Goal: Task Accomplishment & Management: Use online tool/utility

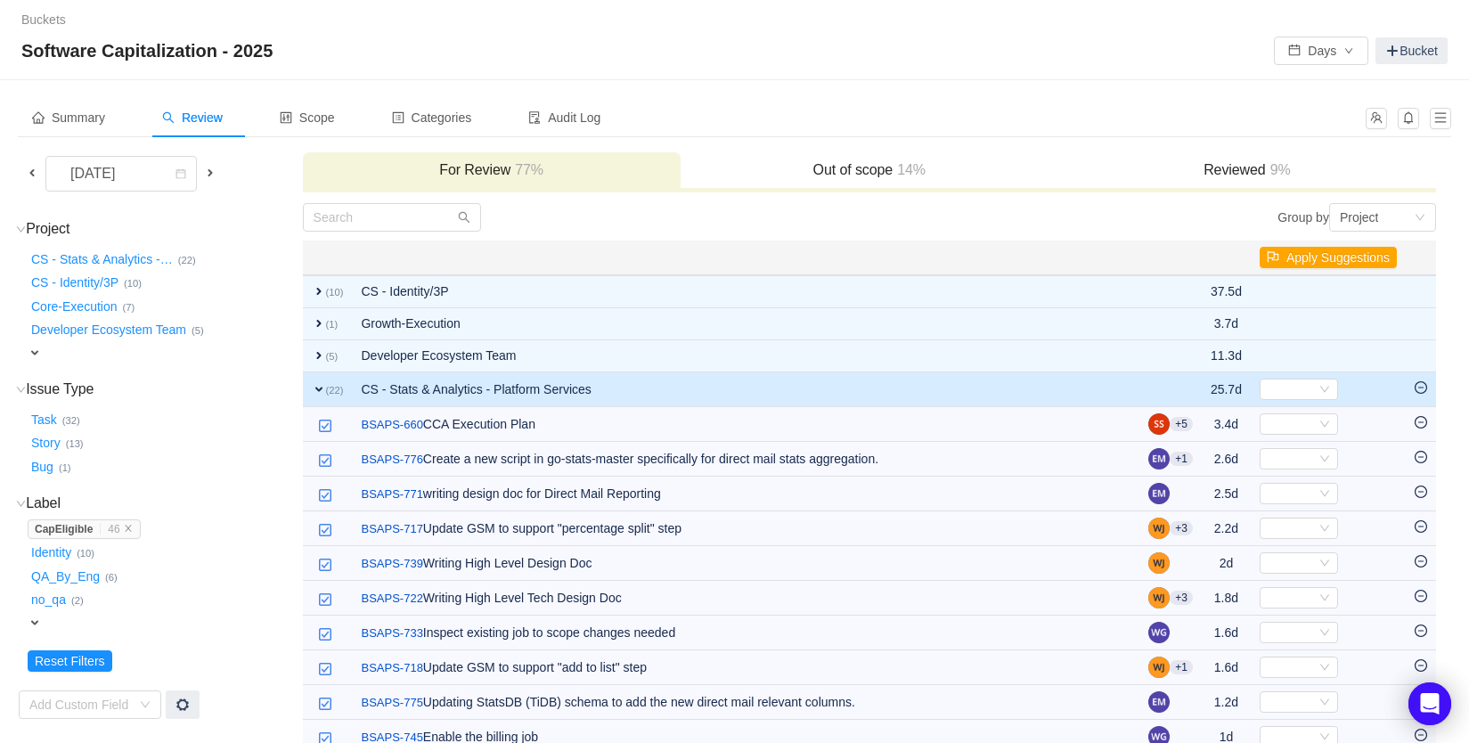
click at [807, 102] on div "Summary Review Scope Categories Audit Log" at bounding box center [686, 118] width 1337 height 40
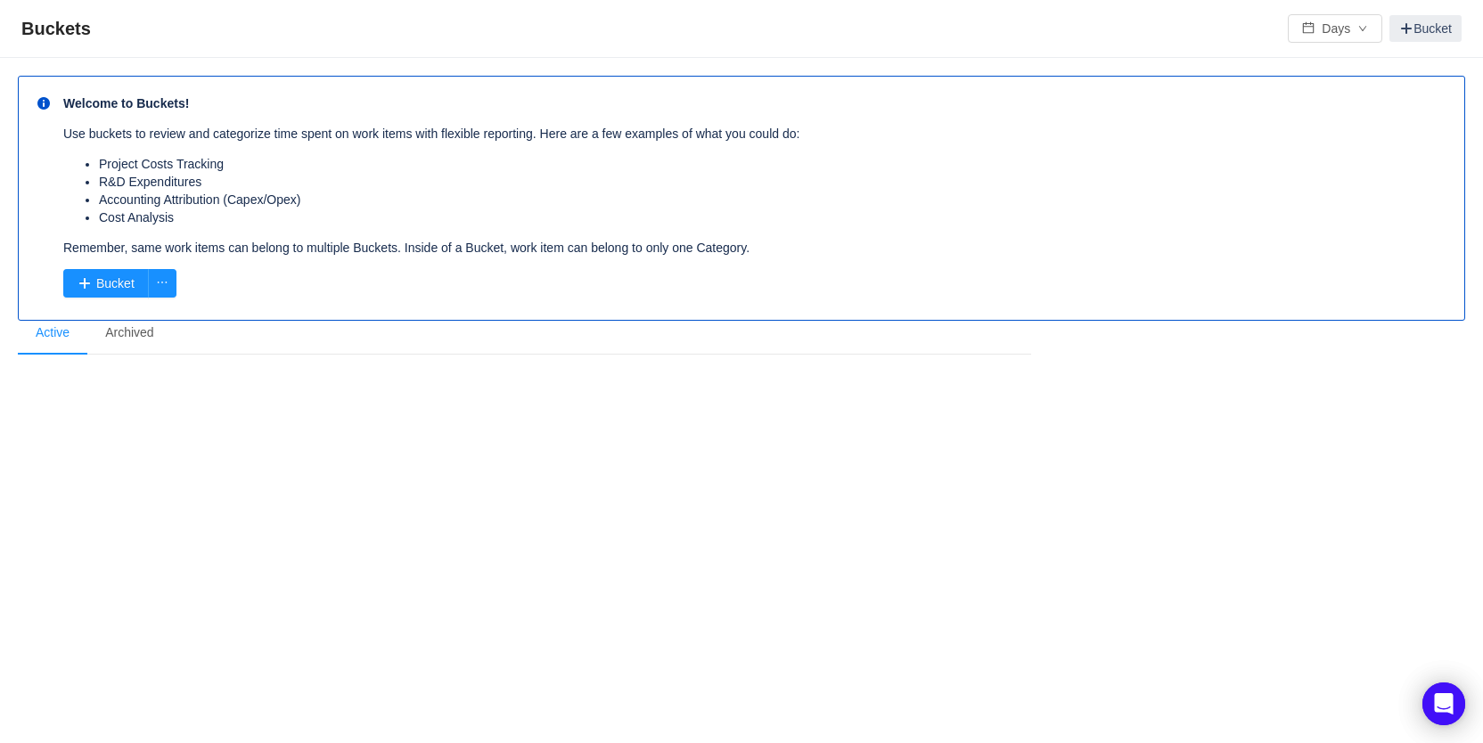
click at [135, 376] on section "Welcome to Buckets! Use buckets to review and categorize time spent on work ite…" at bounding box center [741, 255] width 1447 height 359
click at [165, 278] on button "button" at bounding box center [162, 283] width 29 height 29
click at [299, 398] on section "Welcome to Buckets! Use buckets to review and categorize time spent on work ite…" at bounding box center [741, 255] width 1447 height 359
click at [129, 333] on li "Archived" at bounding box center [129, 333] width 84 height 43
click at [45, 336] on li "Active" at bounding box center [52, 333] width 69 height 43
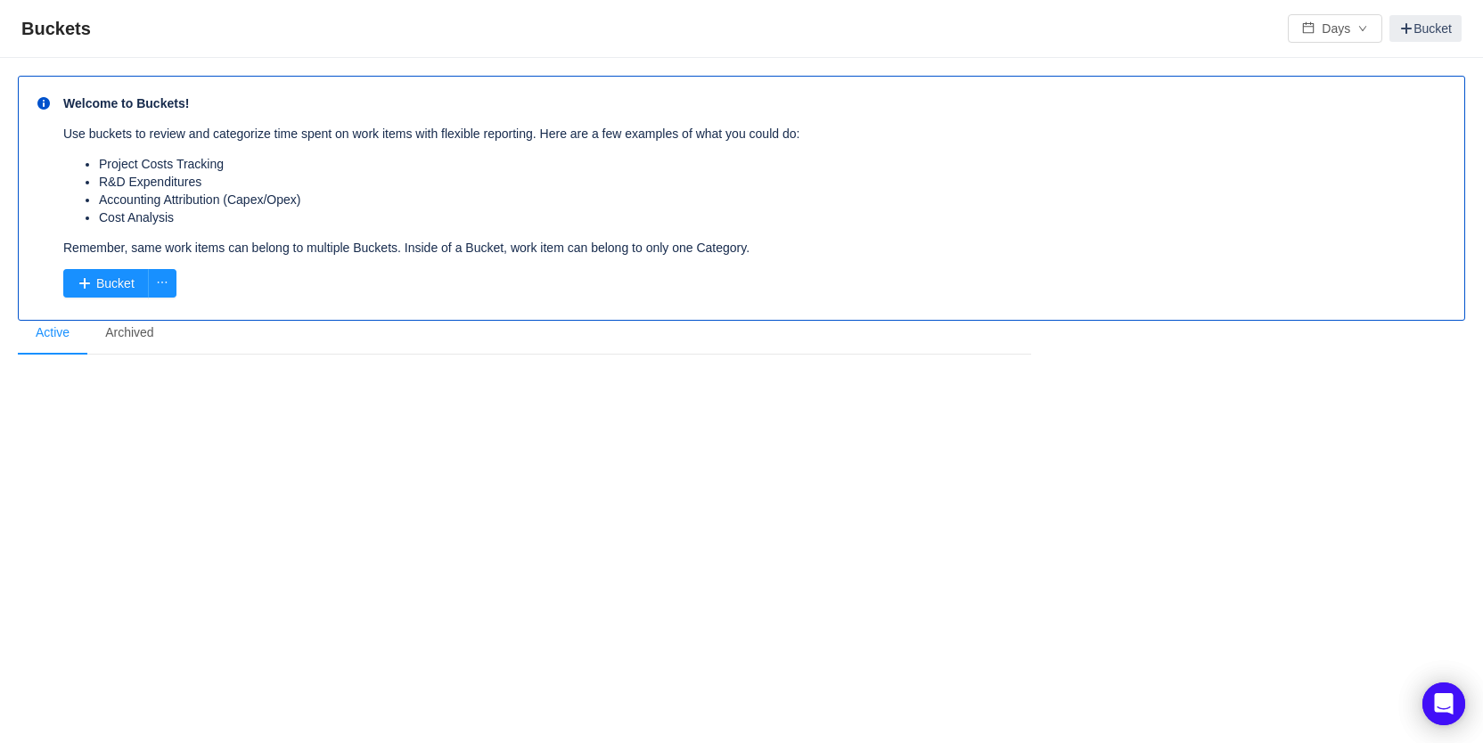
click at [361, 476] on div "Buckets Days Bucket Welcome to Buckets! Use buckets to review and categorize ti…" at bounding box center [741, 371] width 1483 height 743
click at [158, 282] on button "button" at bounding box center [162, 283] width 29 height 29
click at [136, 315] on li "Software Capitalization" at bounding box center [97, 319] width 149 height 29
click at [218, 425] on section "Welcome to Buckets! Use buckets to review and categorize time spent on work ite…" at bounding box center [741, 255] width 1447 height 359
click at [660, 486] on div "Buckets Days Bucket Welcome to Buckets! Use buckets to review and categorize ti…" at bounding box center [741, 371] width 1483 height 743
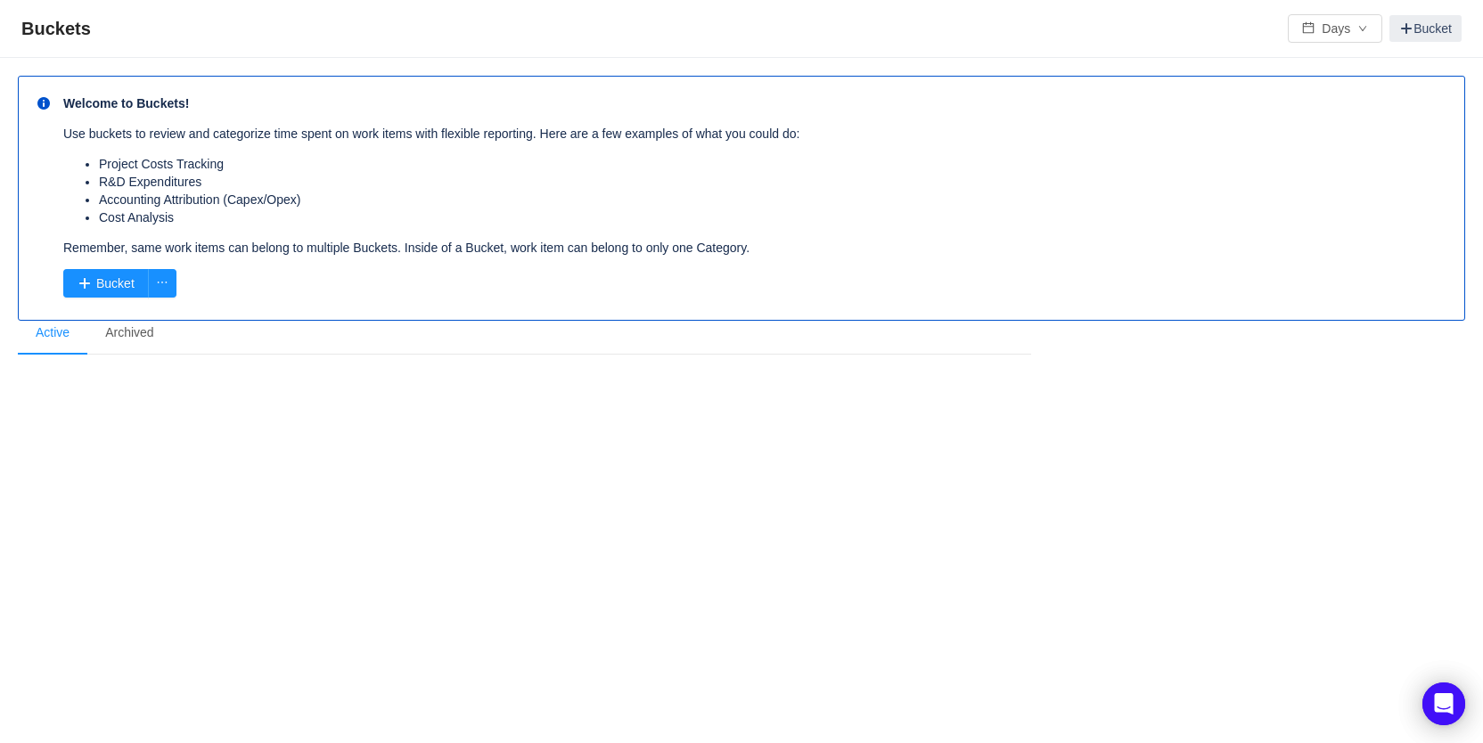
click at [631, 526] on div "Buckets Days Bucket Welcome to Buckets! Use buckets to review and categorize ti…" at bounding box center [741, 371] width 1483 height 743
